Goal: Task Accomplishment & Management: Complete application form

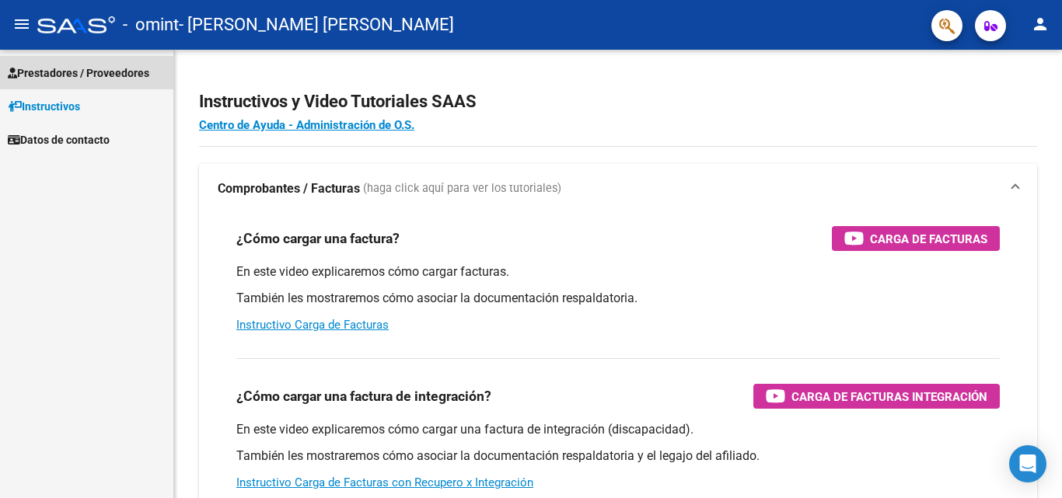
click at [131, 80] on span "Prestadores / Proveedores" at bounding box center [79, 73] width 142 height 17
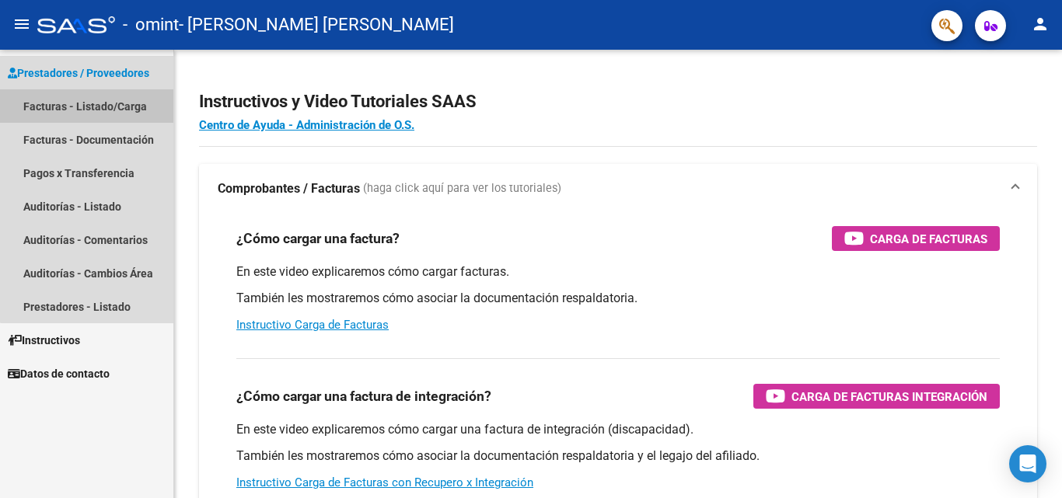
click at [108, 111] on link "Facturas - Listado/Carga" at bounding box center [86, 105] width 173 height 33
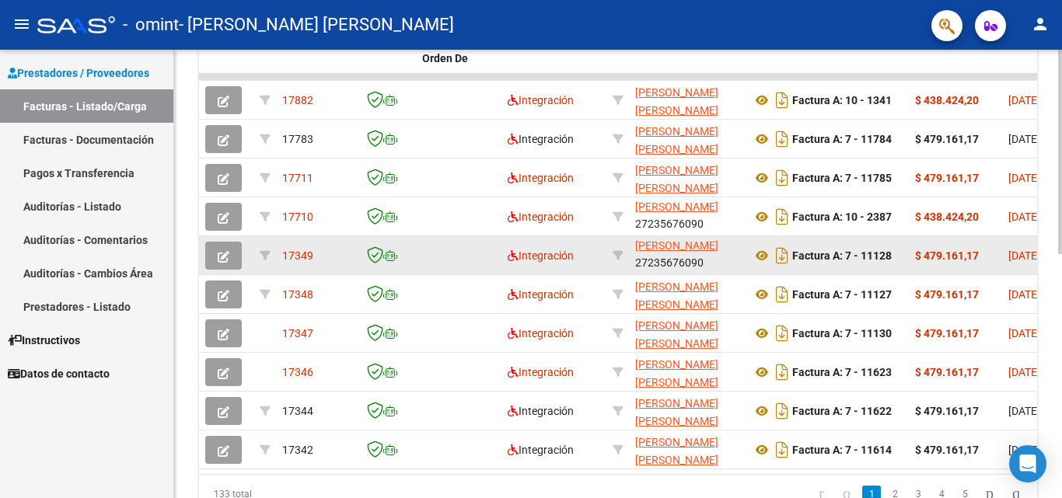
scroll to position [537, 0]
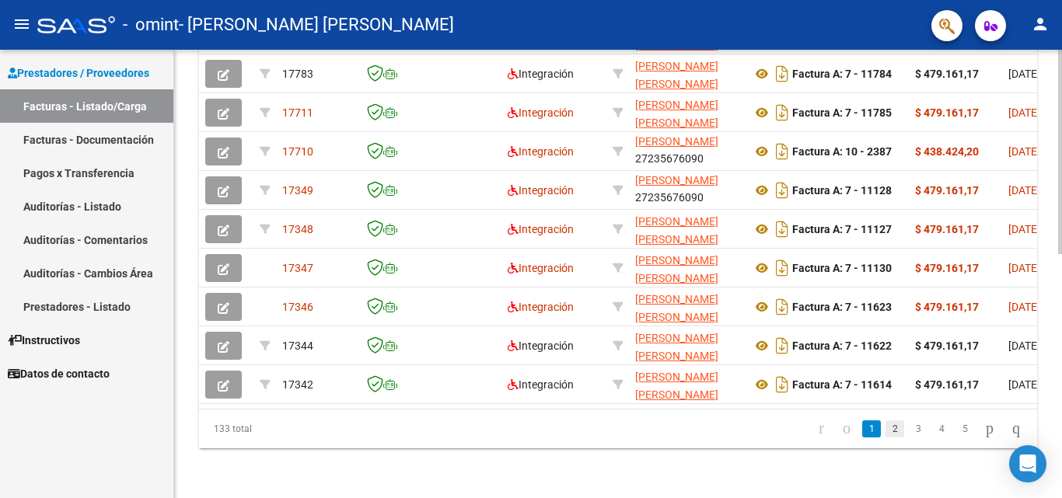
click at [886, 433] on link "2" at bounding box center [895, 429] width 19 height 17
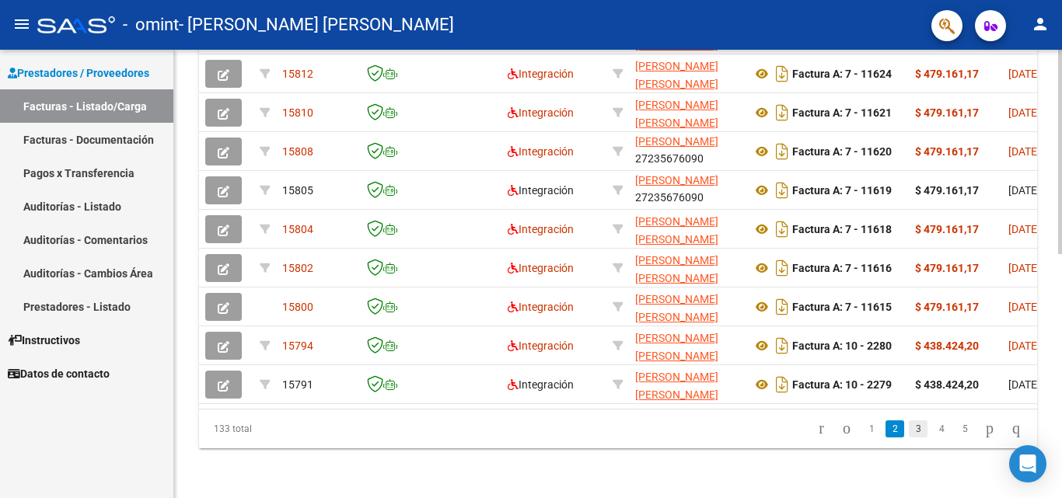
click at [909, 432] on link "3" at bounding box center [918, 429] width 19 height 17
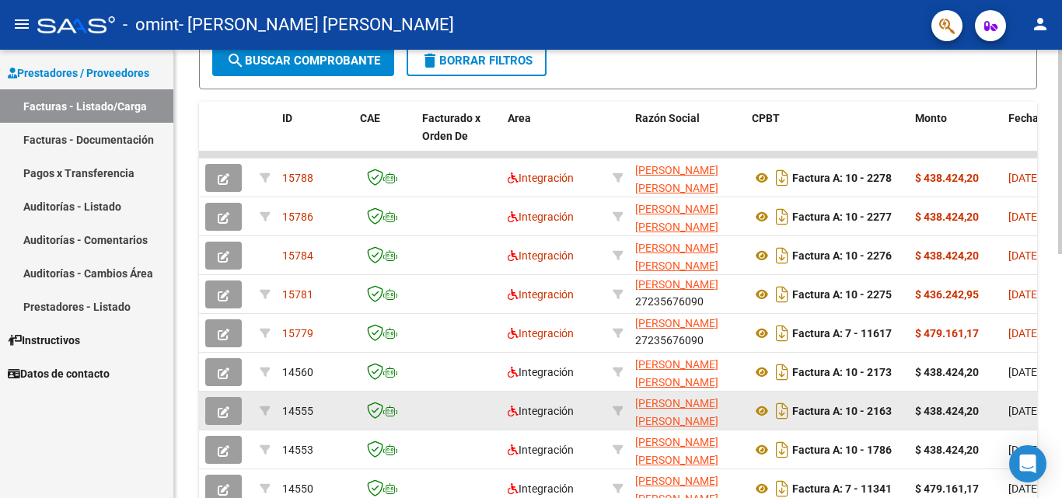
scroll to position [304, 0]
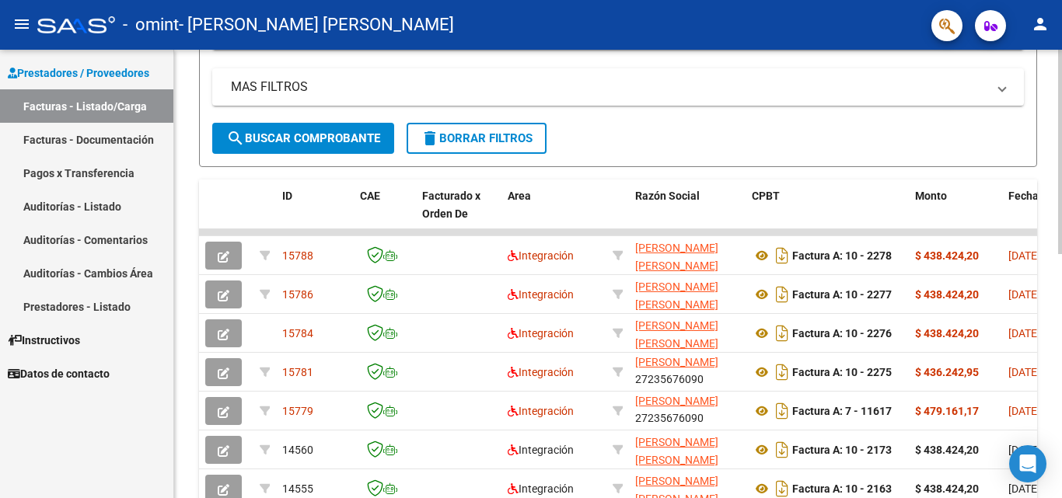
click at [359, 135] on span "search Buscar Comprobante" at bounding box center [303, 138] width 154 height 14
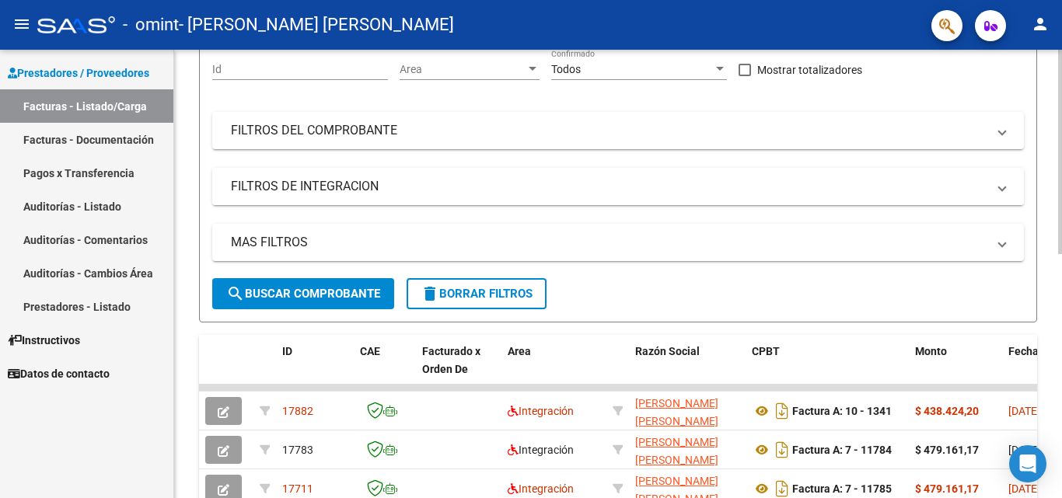
scroll to position [0, 0]
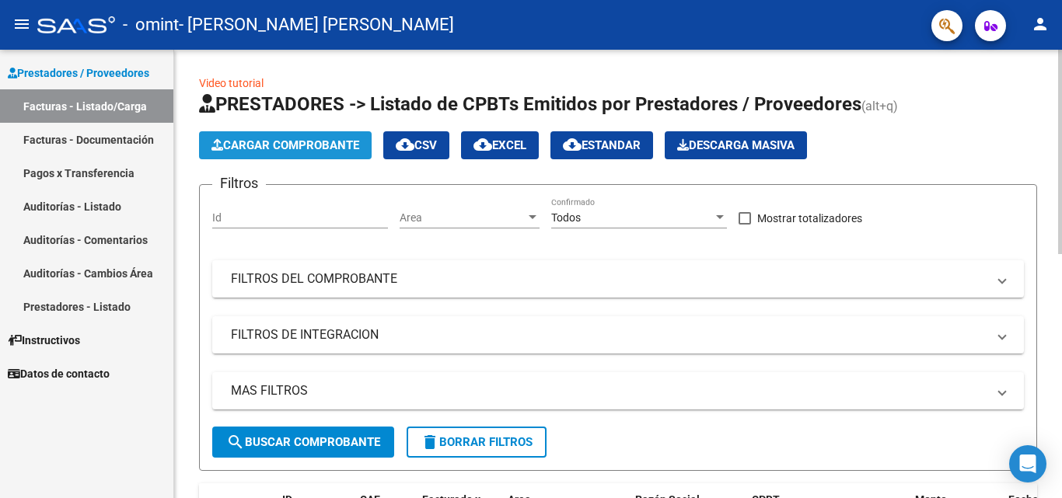
click at [272, 148] on span "Cargar Comprobante" at bounding box center [285, 145] width 148 height 14
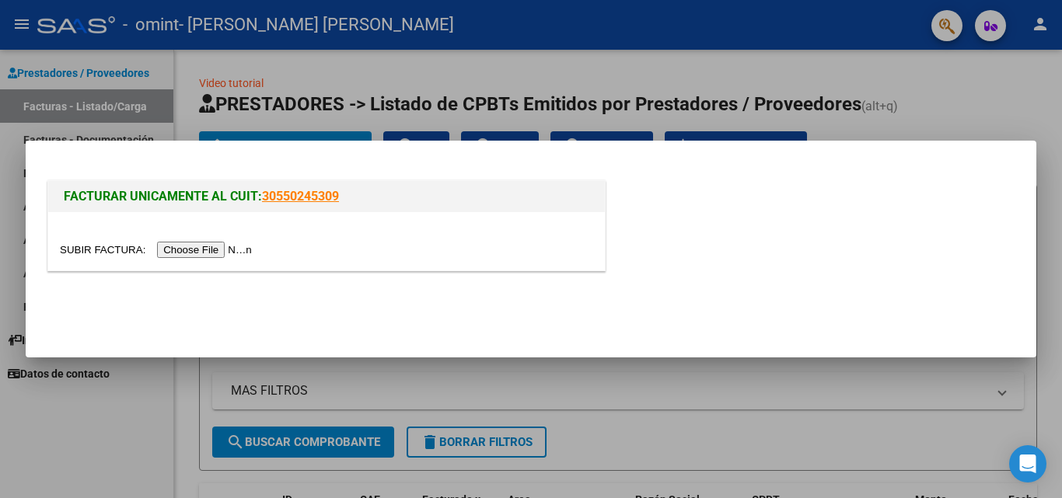
click at [201, 249] on input "file" at bounding box center [158, 250] width 197 height 16
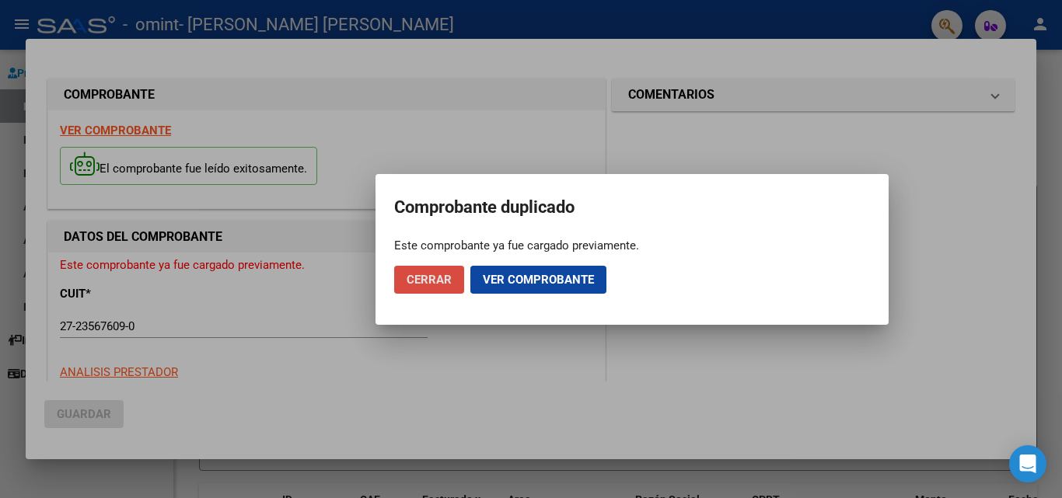
click at [430, 277] on span "Cerrar" at bounding box center [429, 280] width 45 height 14
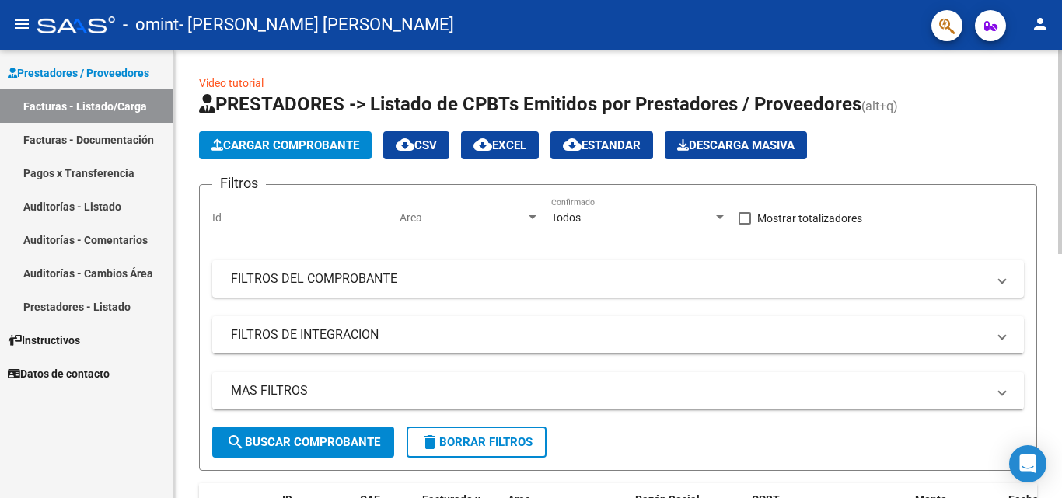
click at [294, 150] on span "Cargar Comprobante" at bounding box center [285, 145] width 148 height 14
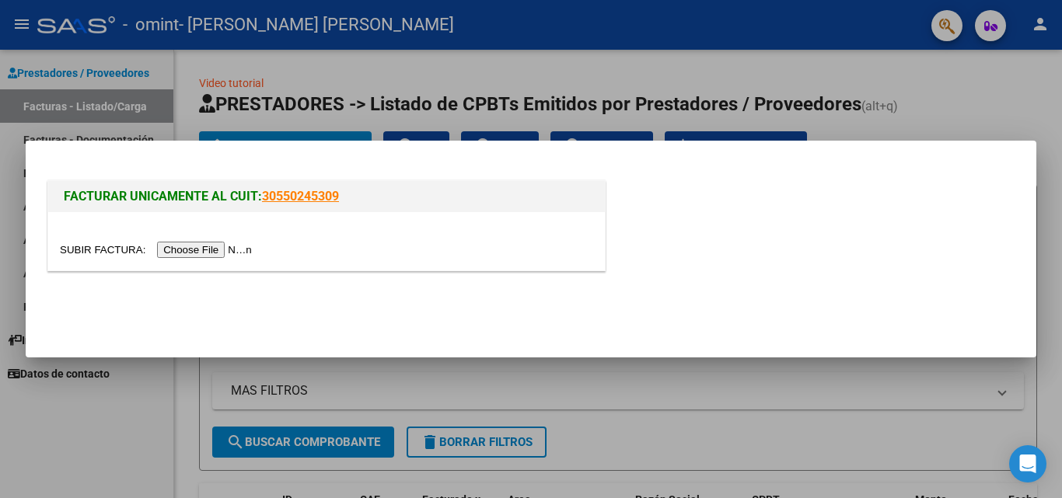
click at [178, 254] on input "file" at bounding box center [158, 250] width 197 height 16
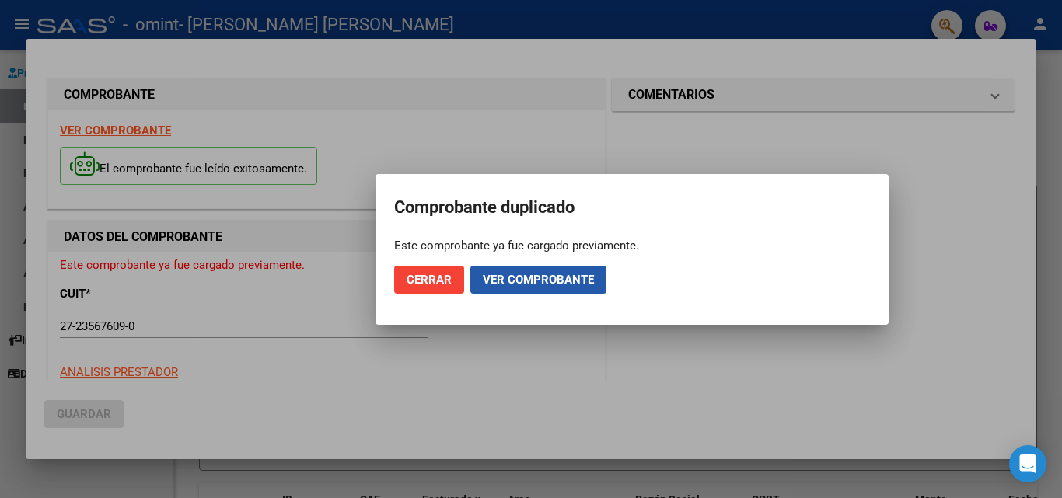
click at [498, 271] on button "Ver comprobante" at bounding box center [538, 280] width 136 height 28
